Goal: Transaction & Acquisition: Purchase product/service

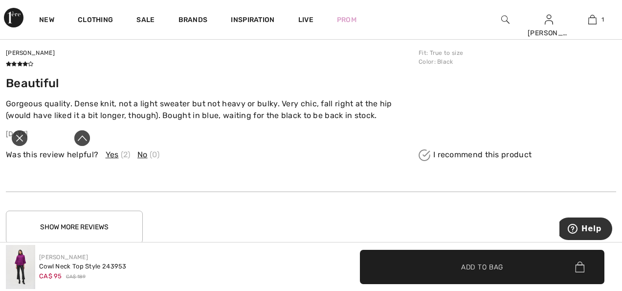
scroll to position [1679, 0]
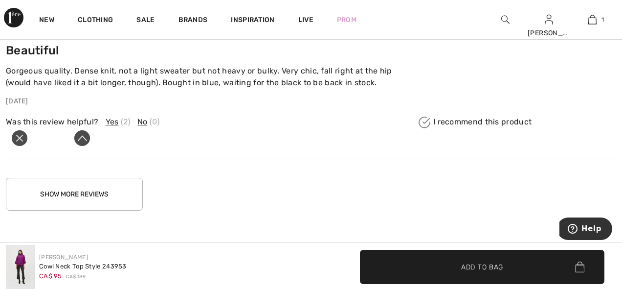
click at [17, 137] on icon "Close live curation" at bounding box center [20, 138] width 12 height 12
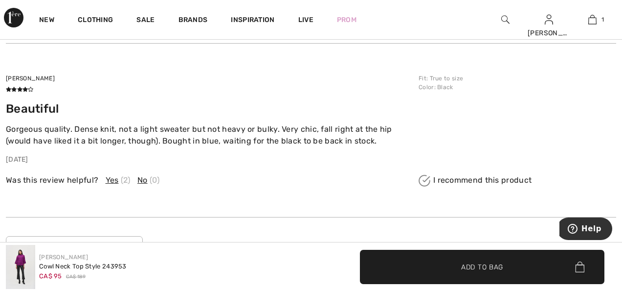
scroll to position [1630, 0]
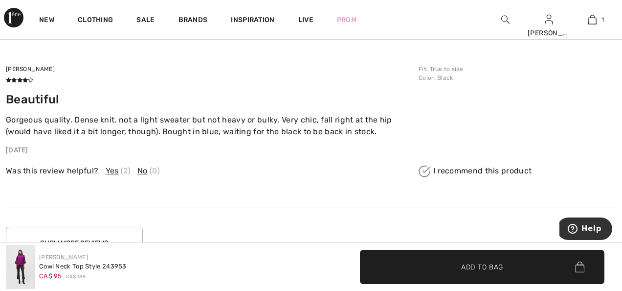
click at [16, 253] on img at bounding box center [20, 267] width 29 height 44
click at [98, 264] on div "Cowl Neck Top Style 243953" at bounding box center [83, 266] width 88 height 10
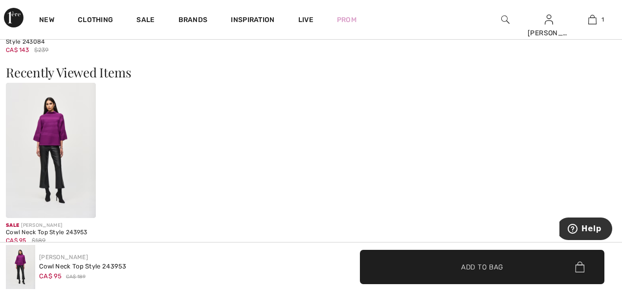
scroll to position [1092, 0]
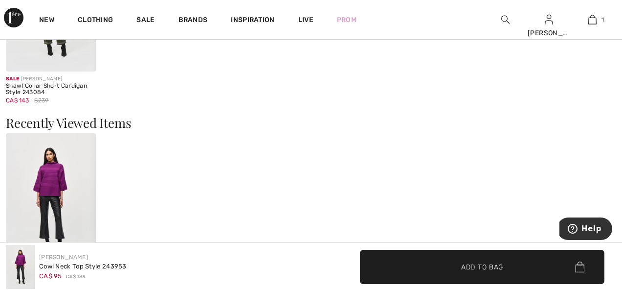
click at [59, 152] on img at bounding box center [51, 200] width 90 height 135
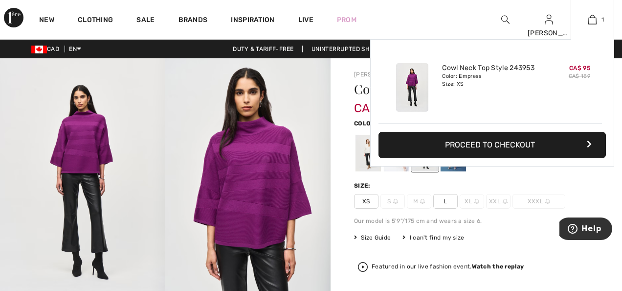
click at [483, 144] on button "Proceed to Checkout" at bounding box center [493, 145] width 228 height 26
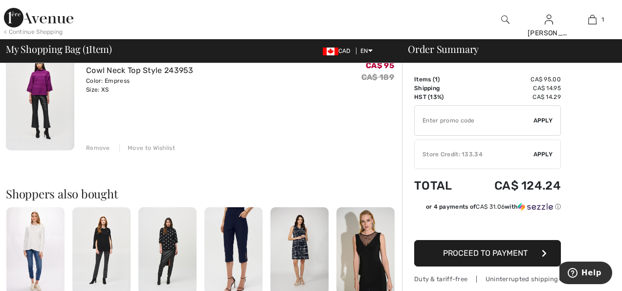
scroll to position [98, 0]
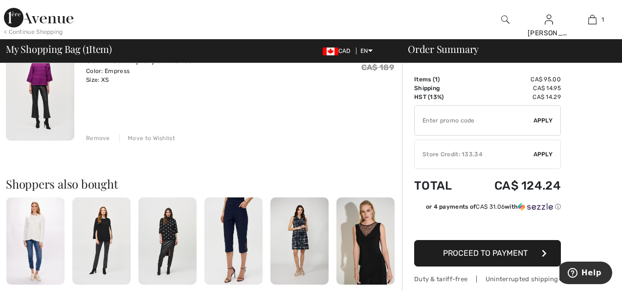
click at [470, 254] on span "Proceed to Payment" at bounding box center [485, 252] width 85 height 9
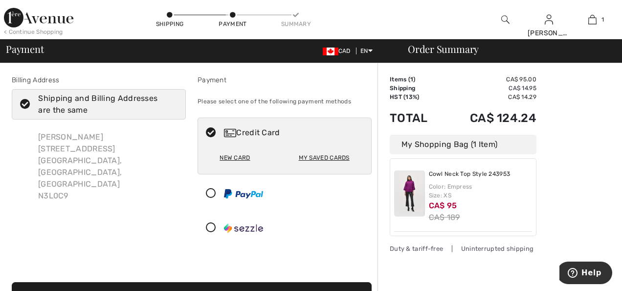
click at [308, 158] on div "My Saved Cards" at bounding box center [324, 157] width 51 height 17
radio input "true"
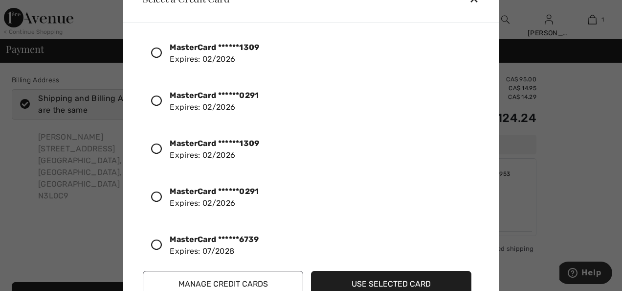
scroll to position [25, 0]
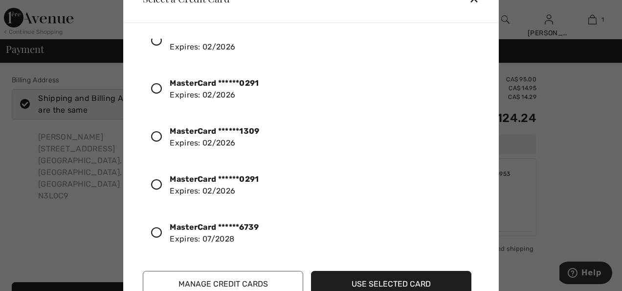
click at [552, 188] on div at bounding box center [311, 145] width 622 height 291
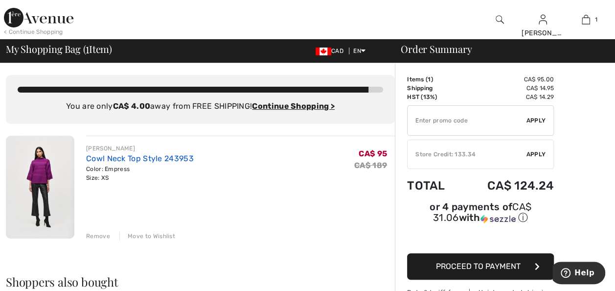
click at [102, 160] on link "Cowl Neck Top Style 243953" at bounding box center [140, 158] width 108 height 9
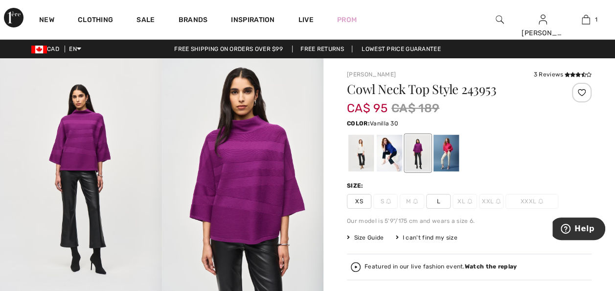
click at [357, 150] on div at bounding box center [360, 153] width 25 height 37
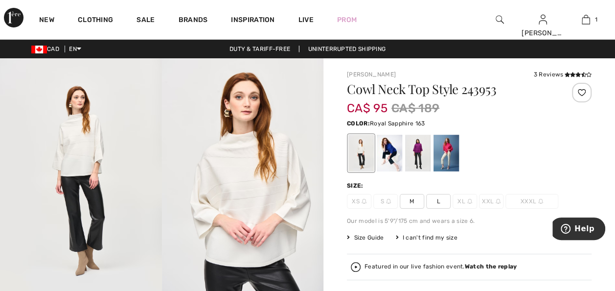
click at [389, 152] on div at bounding box center [389, 153] width 25 height 37
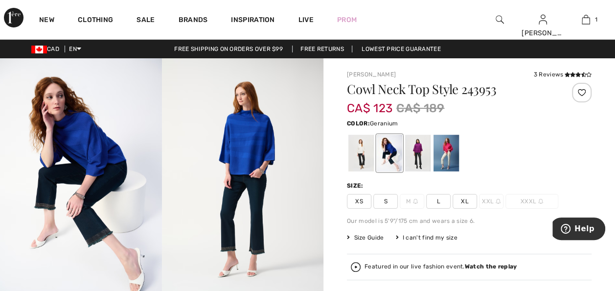
click at [440, 149] on div at bounding box center [446, 153] width 25 height 37
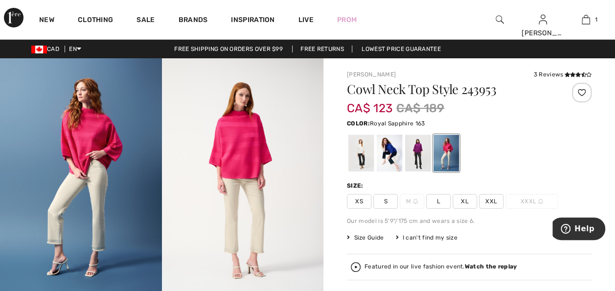
click at [385, 151] on div at bounding box center [389, 153] width 25 height 37
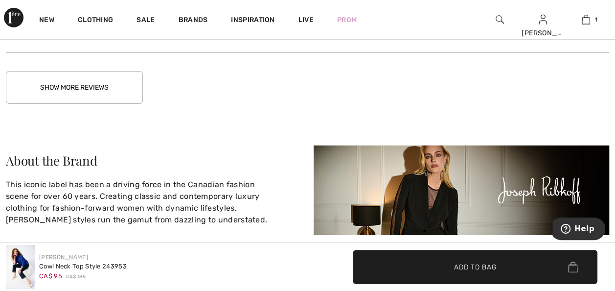
scroll to position [1615, 0]
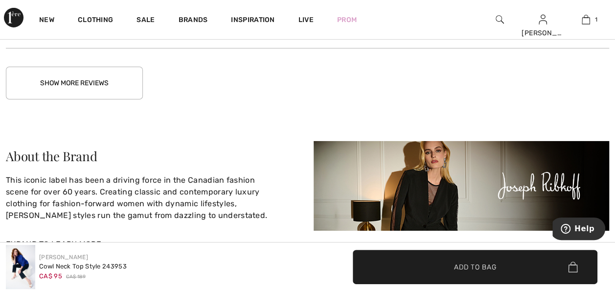
click at [75, 73] on button "Show More Reviews" at bounding box center [74, 83] width 137 height 33
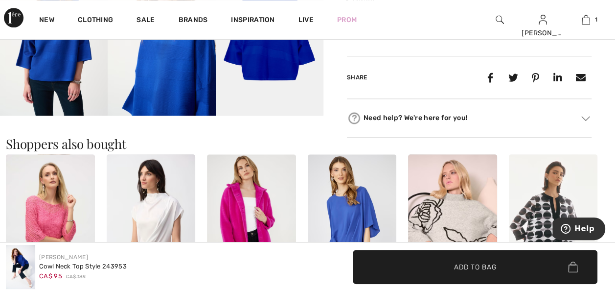
scroll to position [447, 0]
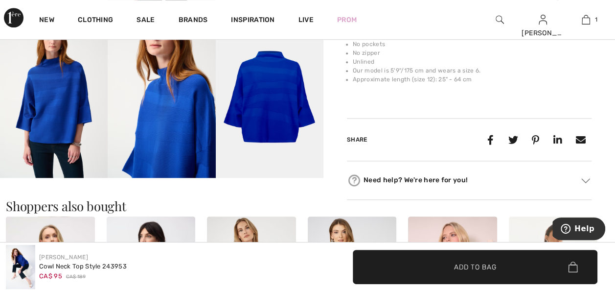
click at [267, 104] on img at bounding box center [270, 96] width 108 height 161
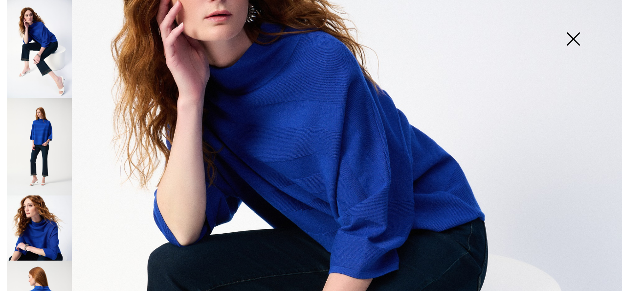
scroll to position [196, 0]
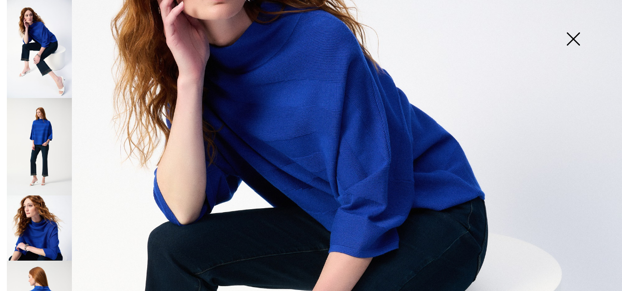
click at [33, 134] on img at bounding box center [39, 147] width 65 height 98
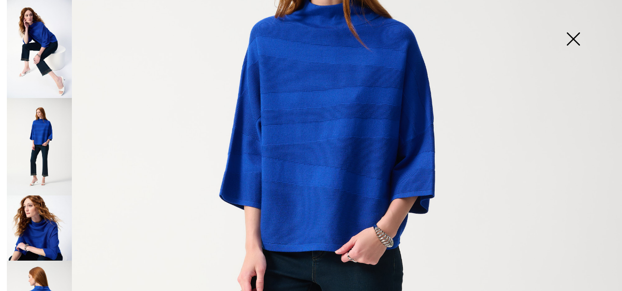
click at [304, 123] on img at bounding box center [311, 271] width 622 height 934
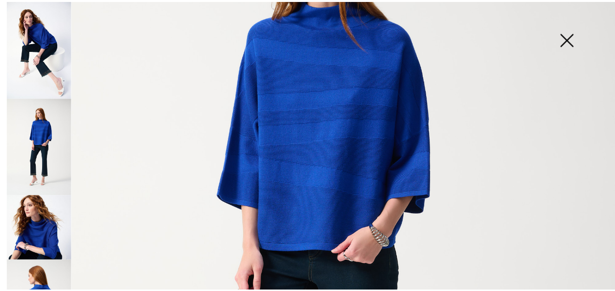
scroll to position [447, 0]
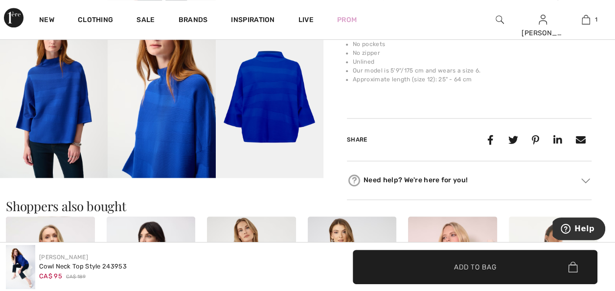
click at [174, 150] on img at bounding box center [162, 96] width 108 height 161
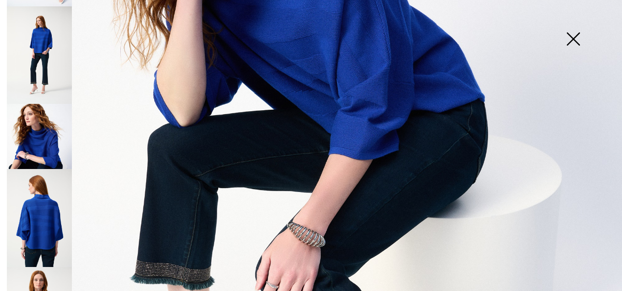
scroll to position [98, 0]
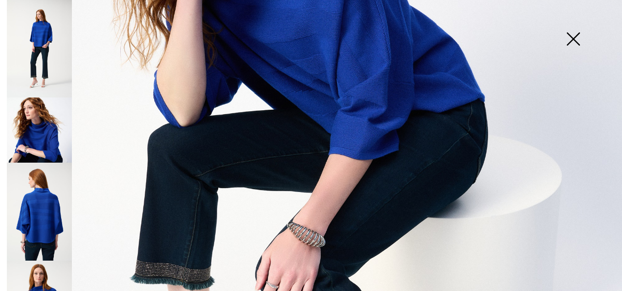
click at [37, 213] on img at bounding box center [39, 211] width 65 height 98
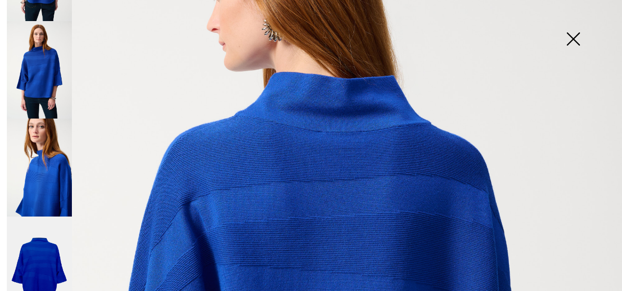
scroll to position [147, 0]
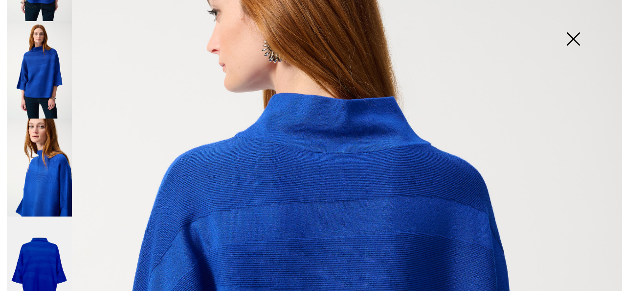
click at [571, 37] on img at bounding box center [573, 40] width 49 height 50
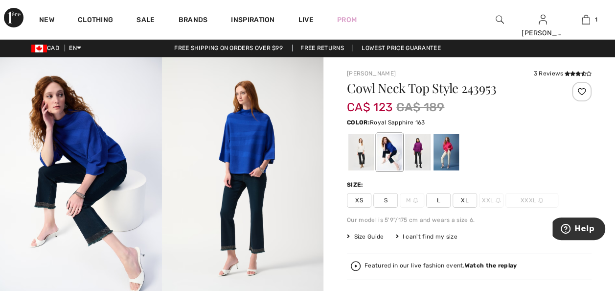
scroll to position [0, 0]
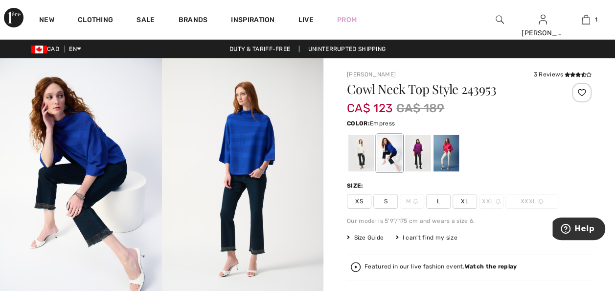
click at [417, 155] on div at bounding box center [417, 153] width 25 height 37
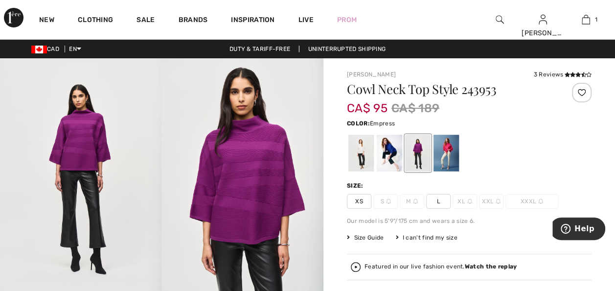
scroll to position [12, 0]
